Goal: Download file/media

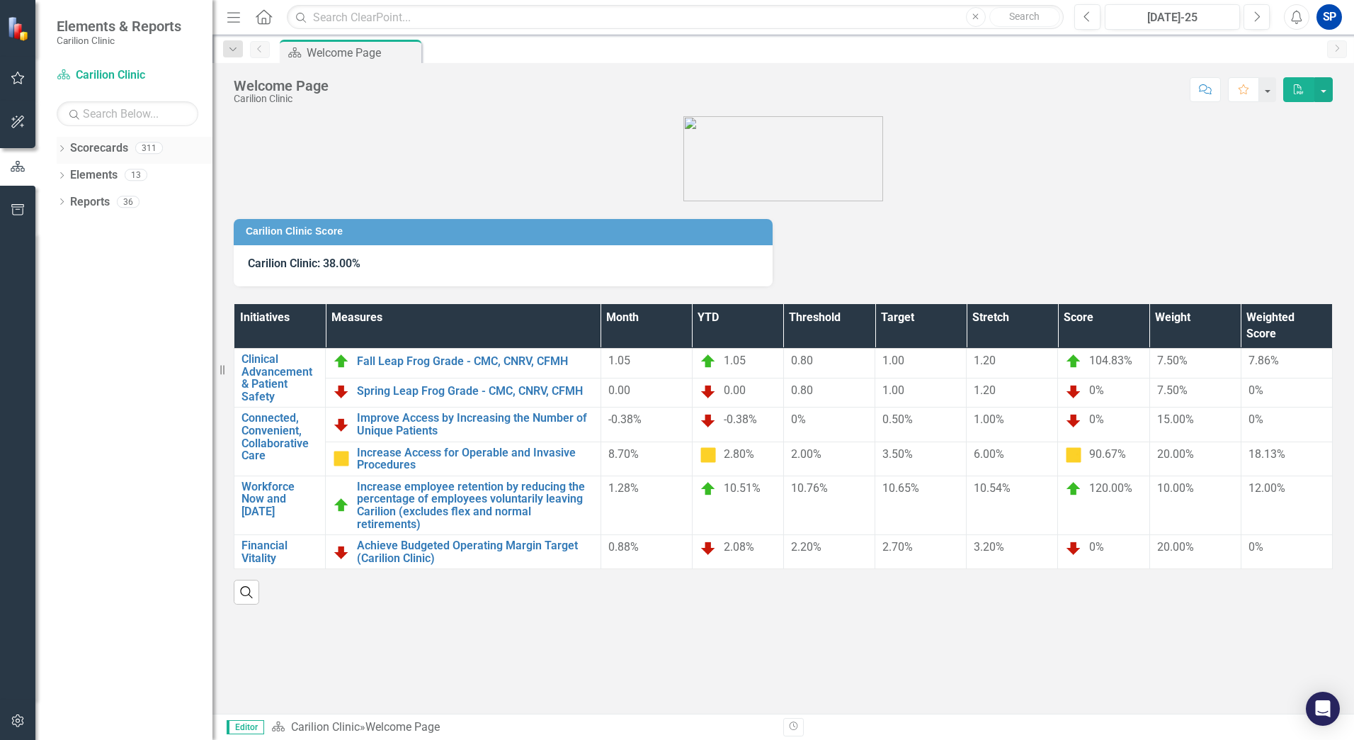
click at [58, 149] on icon "Dropdown" at bounding box center [62, 150] width 10 height 8
click at [67, 174] on icon "Dropdown" at bounding box center [69, 174] width 11 height 9
click at [81, 201] on icon "Dropdown" at bounding box center [83, 201] width 11 height 9
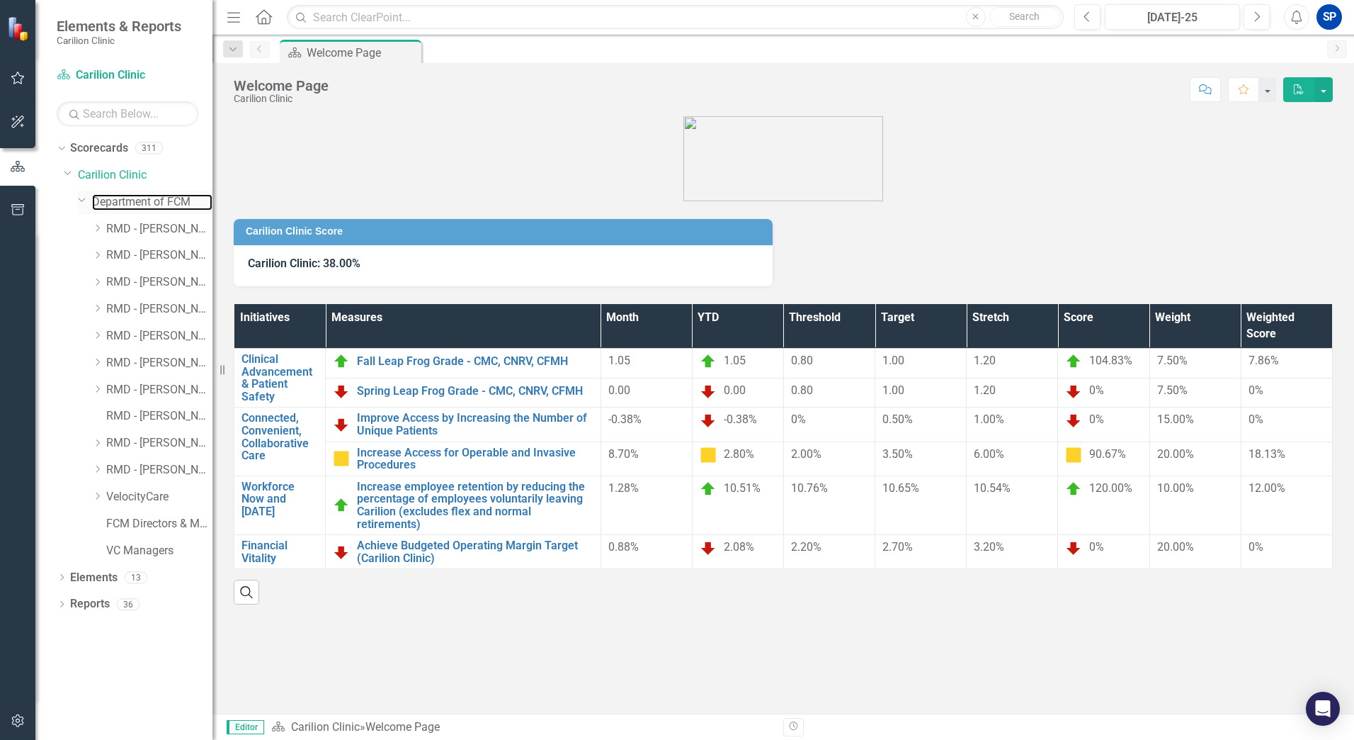
drag, startPoint x: 140, startPoint y: 204, endPoint x: 128, endPoint y: 211, distance: 14.6
click at [140, 205] on link "Department of FCM" at bounding box center [152, 202] width 120 height 16
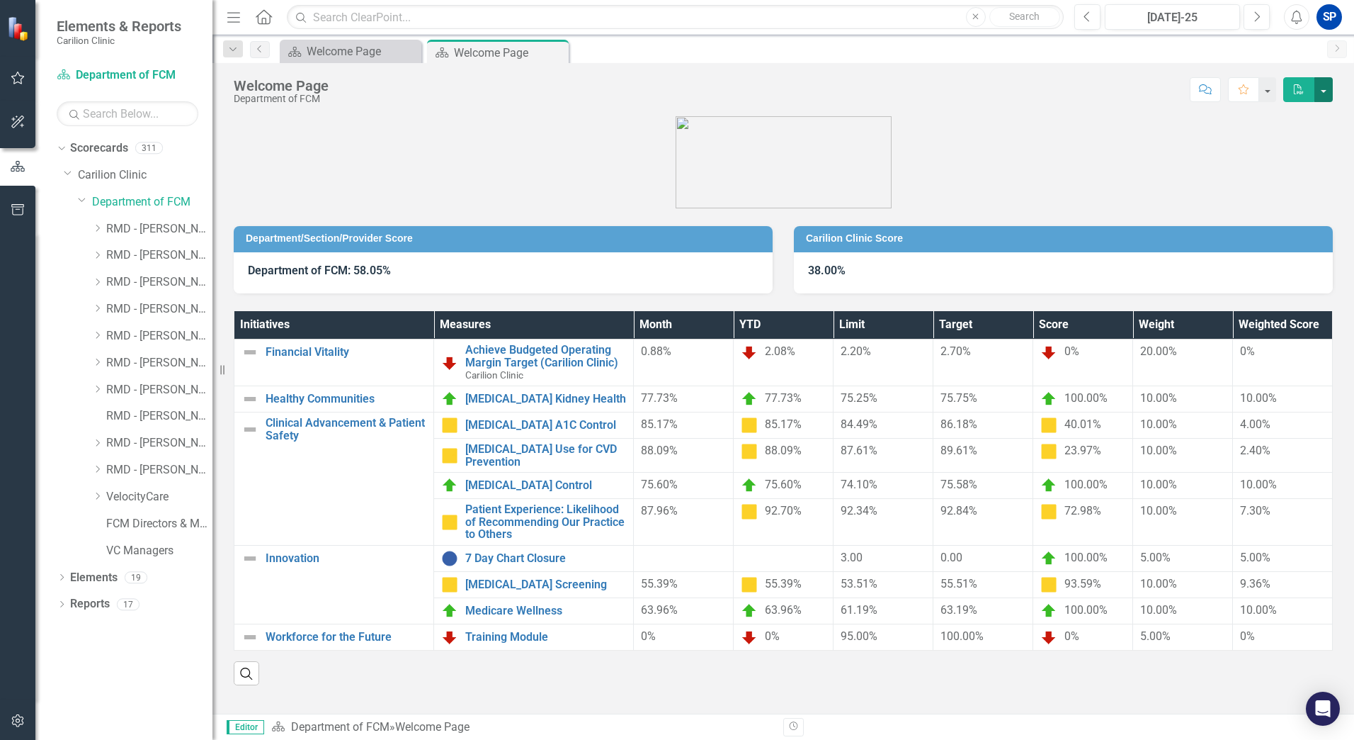
click at [1328, 91] on button "button" at bounding box center [1324, 89] width 18 height 25
click at [1267, 142] on link "PDF Export to PDF" at bounding box center [1275, 144] width 115 height 26
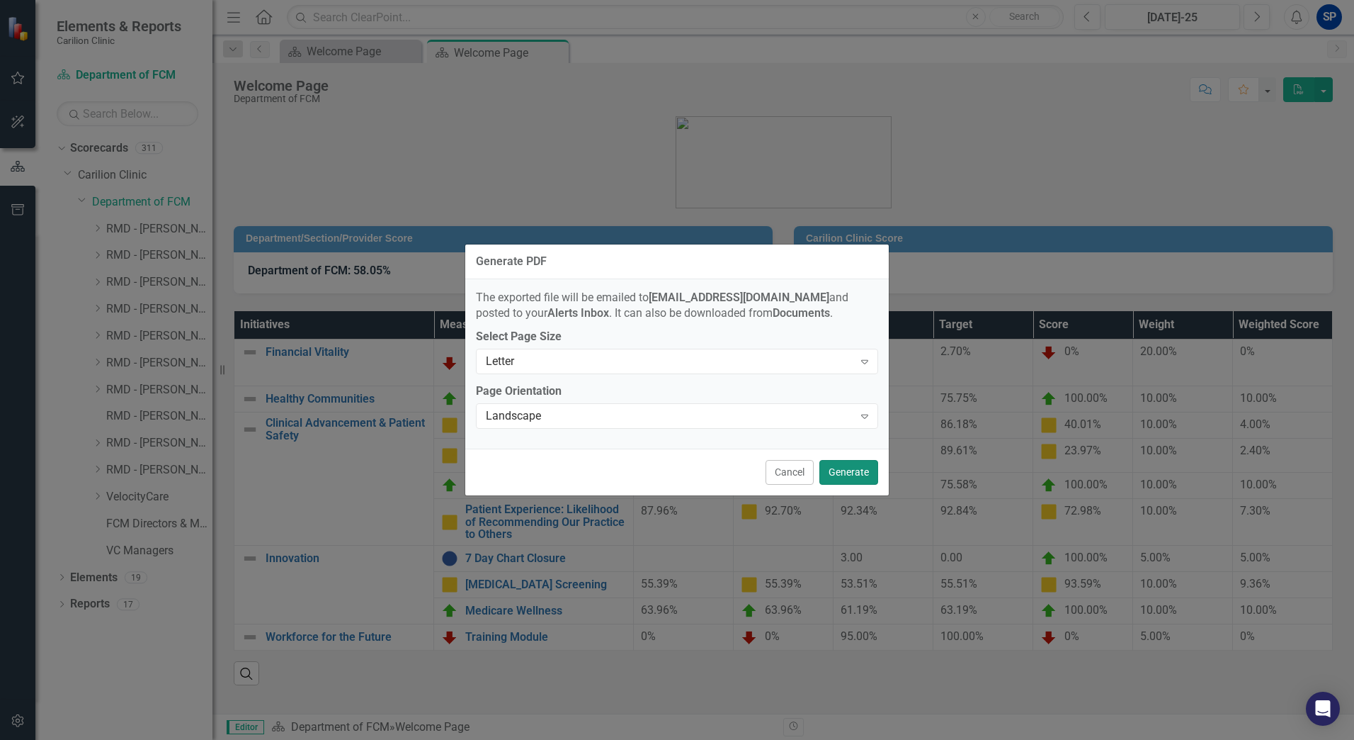
click at [837, 472] on button "Generate" at bounding box center [849, 472] width 59 height 25
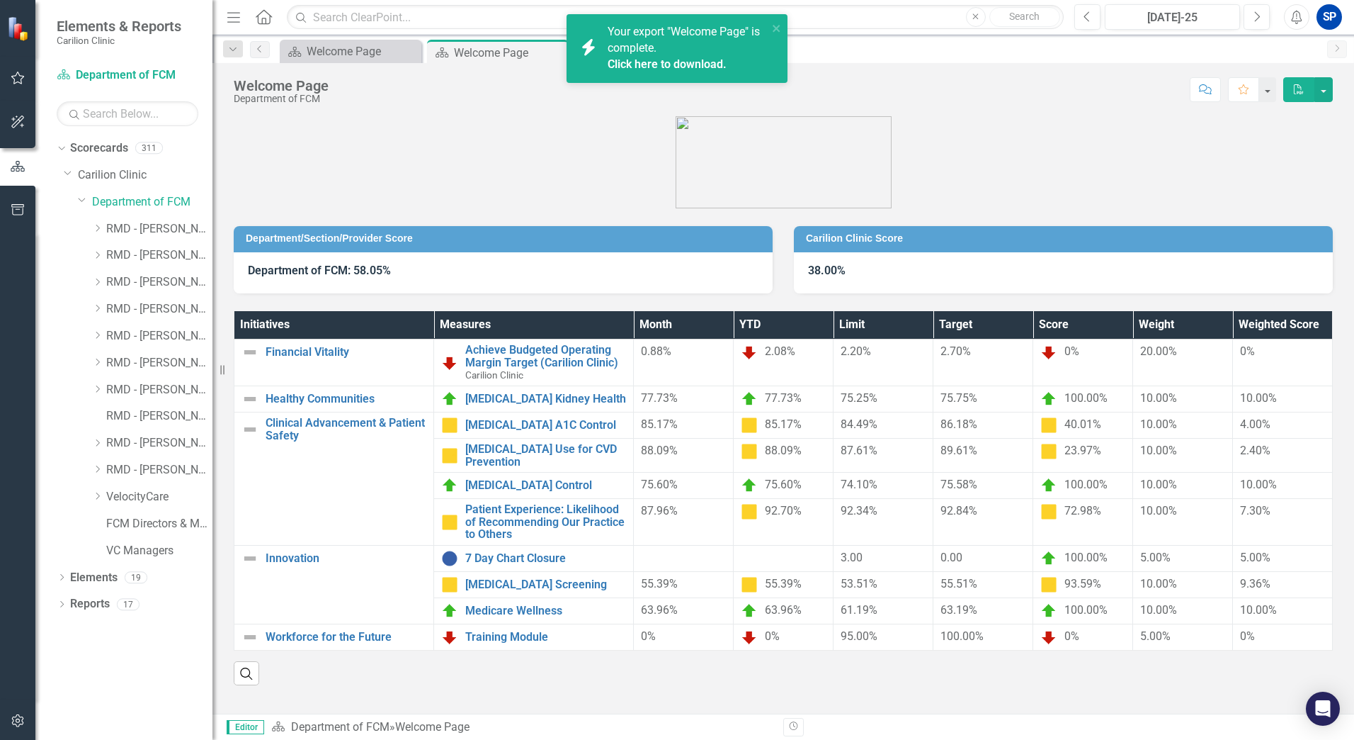
click at [678, 62] on link "Click here to download." at bounding box center [667, 63] width 119 height 13
